Goal: Task Accomplishment & Management: Manage account settings

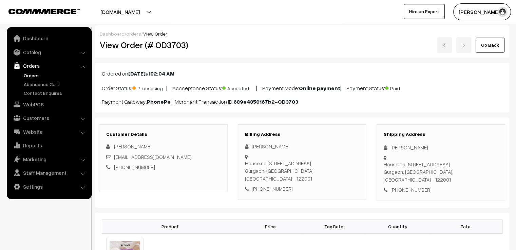
click at [482, 49] on link "Go Back" at bounding box center [489, 45] width 29 height 15
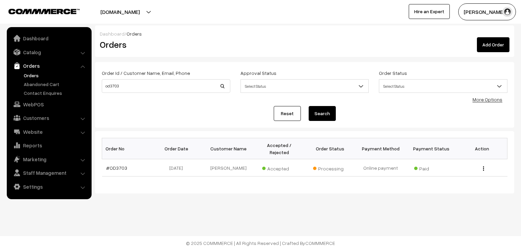
click at [283, 112] on link "Reset" at bounding box center [287, 113] width 27 height 15
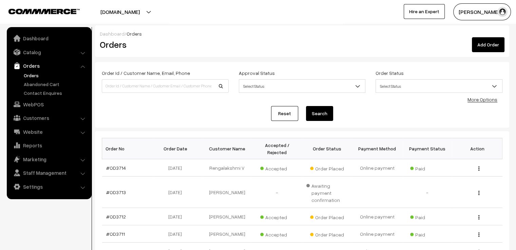
scroll to position [169, 0]
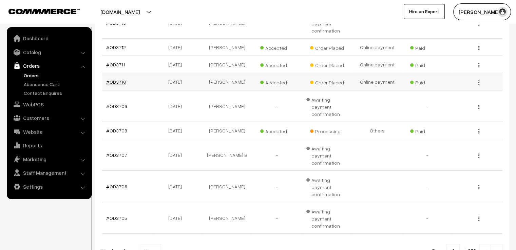
click at [117, 79] on link "#OD3710" at bounding box center [116, 82] width 20 height 6
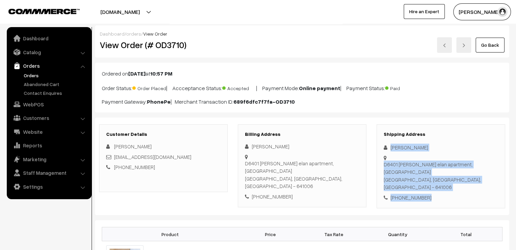
drag, startPoint x: 389, startPoint y: 145, endPoint x: 462, endPoint y: 186, distance: 83.7
click at [462, 186] on div "Shipping Address [PERSON_NAME] D6401 [PERSON_NAME] elan apartment, [GEOGRAPHIC_…" at bounding box center [440, 166] width 128 height 84
copy div "[PERSON_NAME] D6401 [PERSON_NAME] elan apartment, [GEOGRAPHIC_DATA], [GEOGRAPHI…"
click at [490, 43] on link "Go Back" at bounding box center [489, 45] width 29 height 15
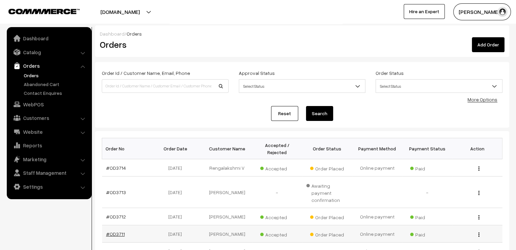
click at [120, 231] on link "#OD3711" at bounding box center [115, 234] width 19 height 6
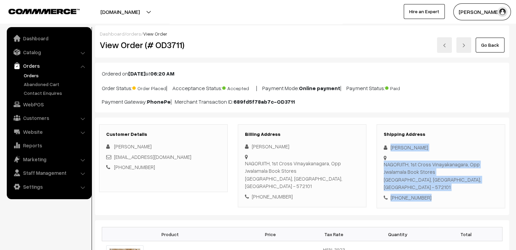
drag, startPoint x: 390, startPoint y: 145, endPoint x: 439, endPoint y: 188, distance: 65.3
click at [439, 188] on div "Shipping Address smitha yajman NAGORJITH, 1st Cross Vinayakanagara, Opp Jwalama…" at bounding box center [440, 166] width 128 height 84
copy div "smitha yajman NAGORJITH, 1st Cross Vinayakanagara, Opp Jwalamala Book Stores Tu…"
click at [499, 47] on link "Go Back" at bounding box center [489, 45] width 29 height 15
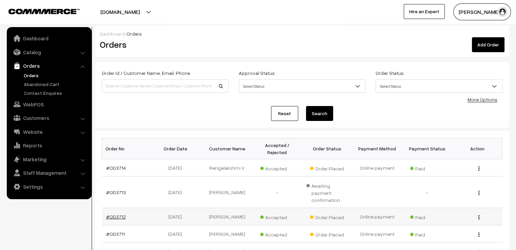
click at [116, 214] on link "#OD3712" at bounding box center [116, 217] width 20 height 6
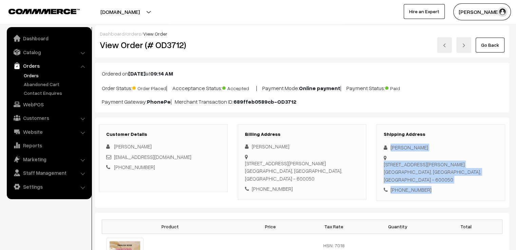
drag, startPoint x: 390, startPoint y: 144, endPoint x: 434, endPoint y: 189, distance: 63.0
click at [434, 189] on div "Shipping Address [PERSON_NAME] [STREET_ADDRESS][PERSON_NAME] [PHONE_NUMBER]" at bounding box center [440, 162] width 128 height 77
copy div "sangeetha baskaran 4/57,Dr Radhakrishna Street, Kumaran nagar, Padi Chennai, Ta…"
click at [483, 45] on link "Go Back" at bounding box center [489, 45] width 29 height 15
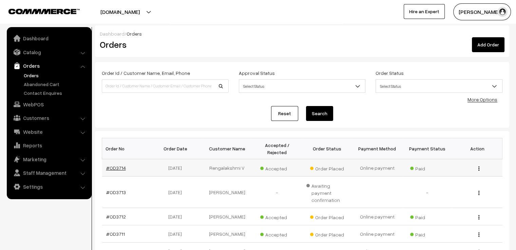
click at [121, 165] on link "#OD3714" at bounding box center [116, 168] width 20 height 6
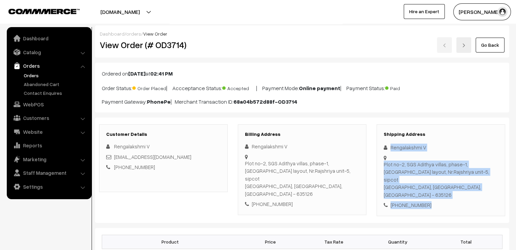
drag, startPoint x: 387, startPoint y: 143, endPoint x: 464, endPoint y: 198, distance: 94.6
click at [464, 198] on div "Shipping Address Rengalakshmi V [STREET_ADDRESS] [PHONE_NUMBER]" at bounding box center [440, 170] width 128 height 92
copy div "Rengalakshmi [STREET_ADDRESS] [PHONE_NUMBER]"
